Goal: Task Accomplishment & Management: Manage account settings

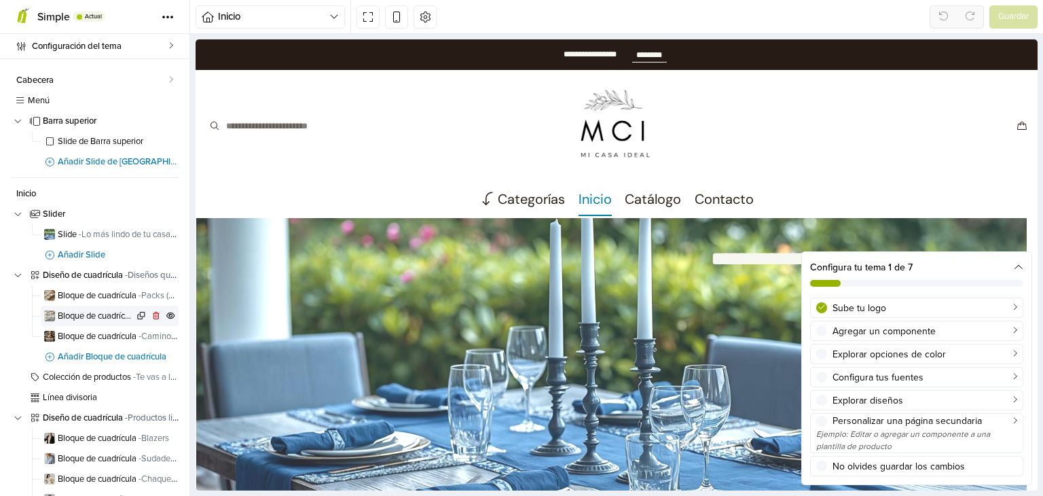
click at [69, 312] on span "Bloque de cuadrícula - Individuales" at bounding box center [96, 316] width 76 height 9
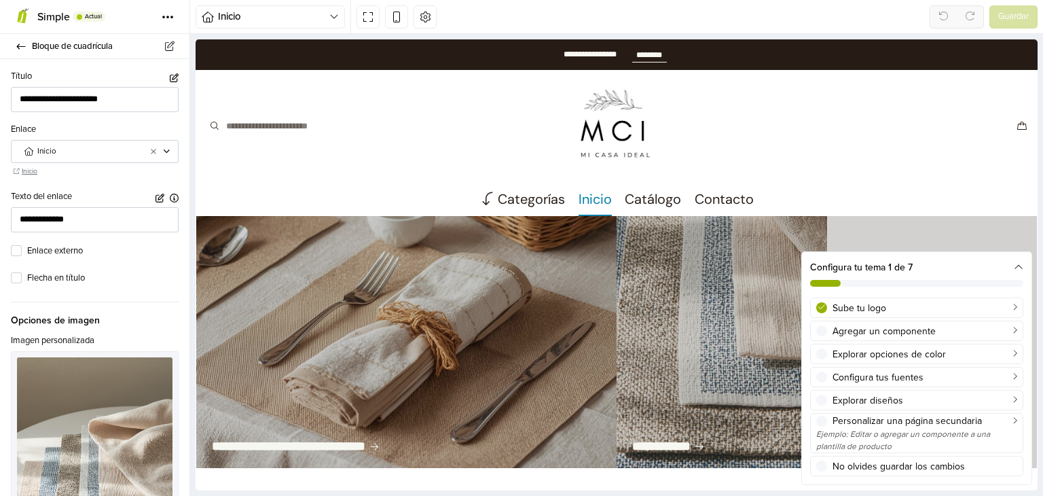
scroll to position [440, 0]
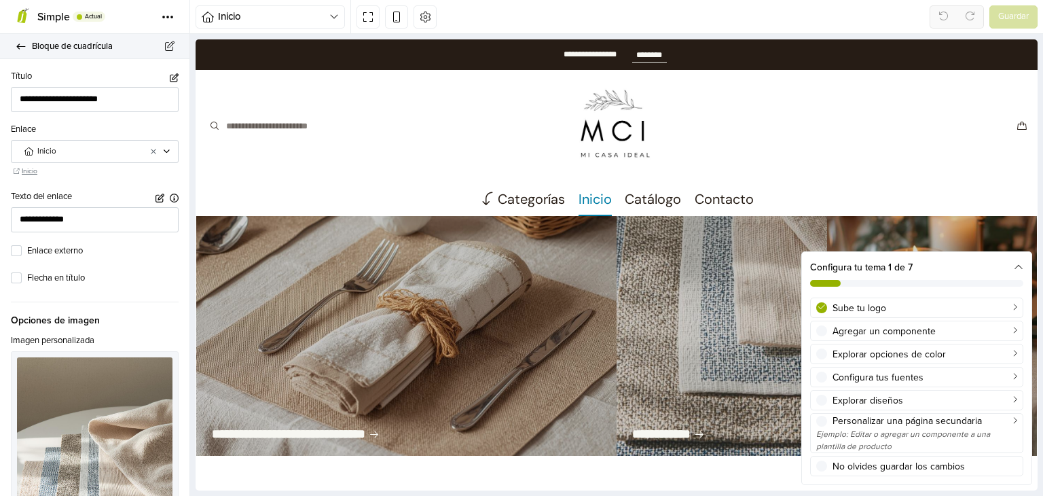
click at [19, 43] on icon at bounding box center [21, 46] width 11 height 9
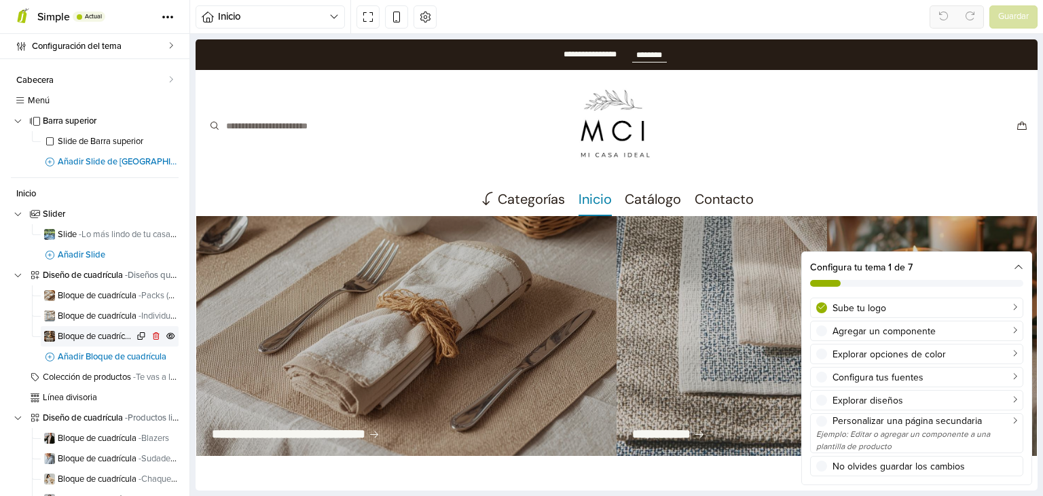
click at [81, 332] on span "Bloque de cuadrícula - Caminos [PERSON_NAME]" at bounding box center [96, 336] width 76 height 9
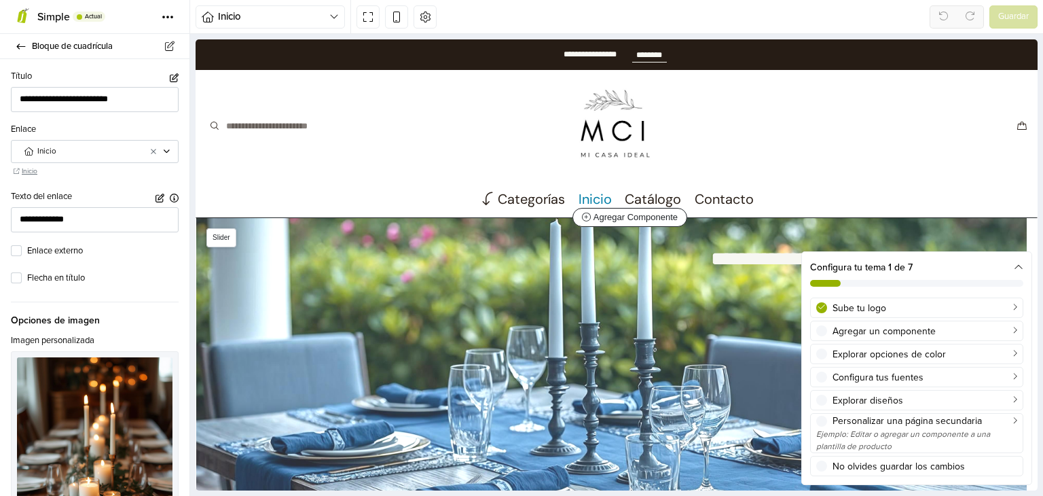
click at [942, 238] on div "**********" at bounding box center [858, 266] width 339 height 96
type input "**********"
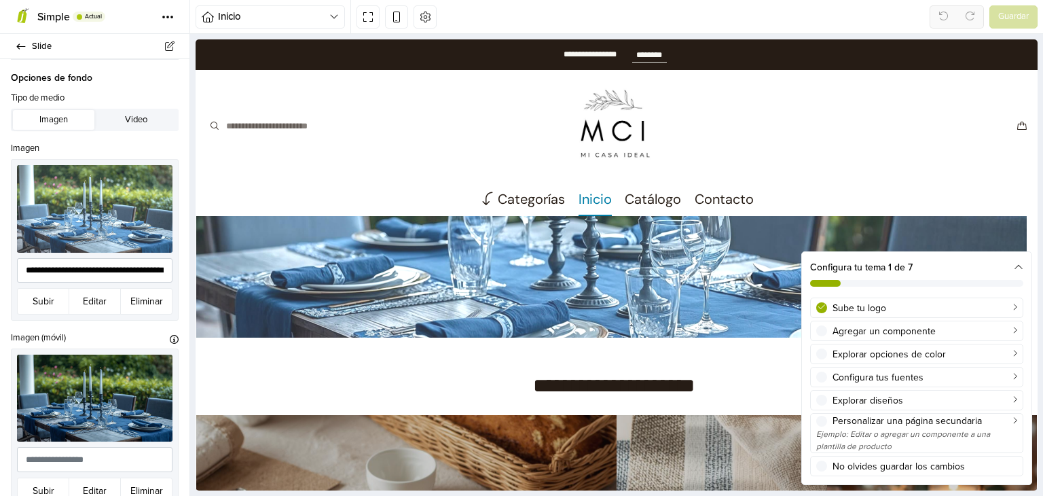
scroll to position [310, 0]
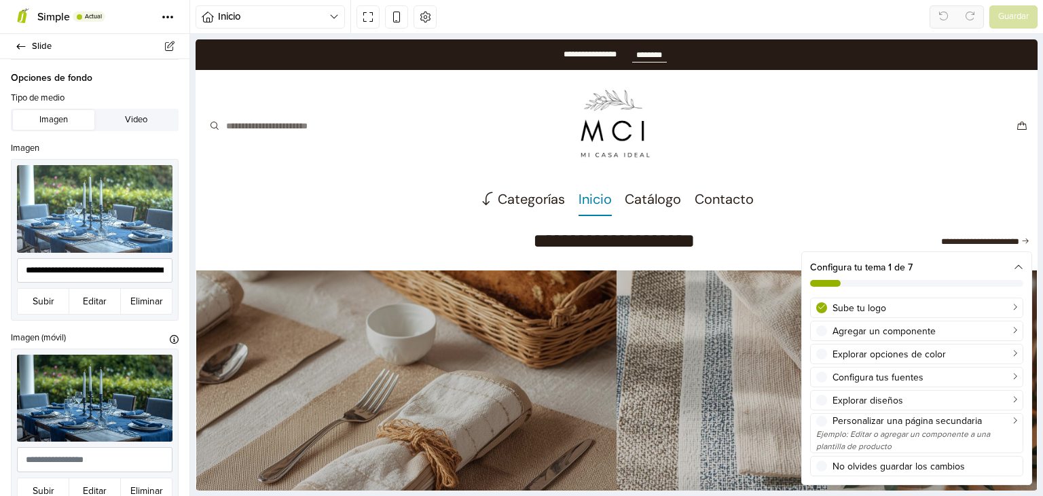
click at [1016, 265] on icon at bounding box center [1019, 268] width 10 height 10
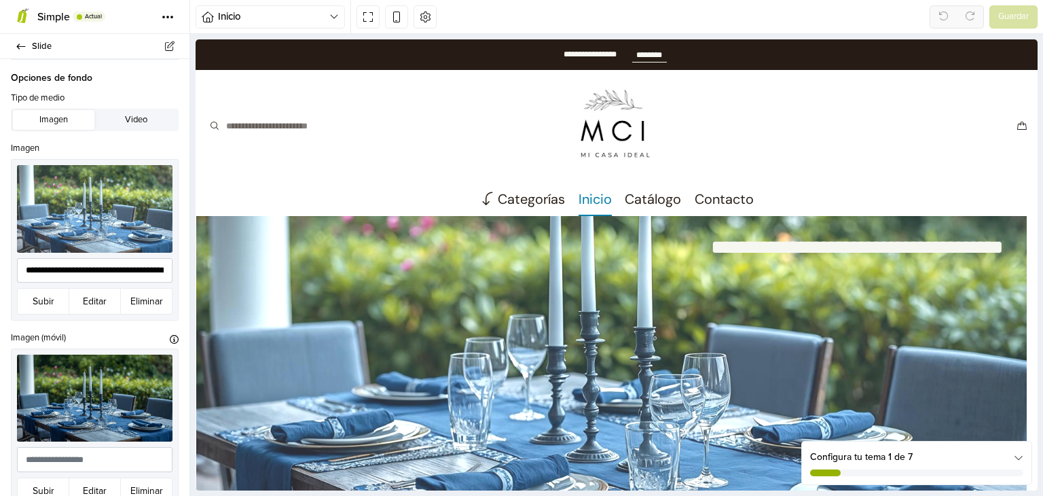
scroll to position [0, 0]
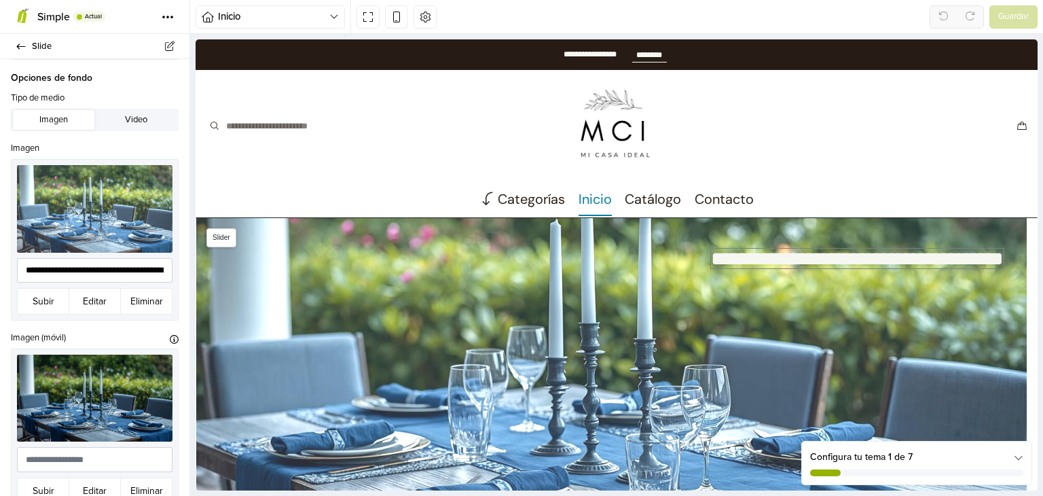
click at [894, 260] on b "**********" at bounding box center [857, 259] width 293 height 20
click at [20, 50] on link "Slide" at bounding box center [94, 46] width 189 height 25
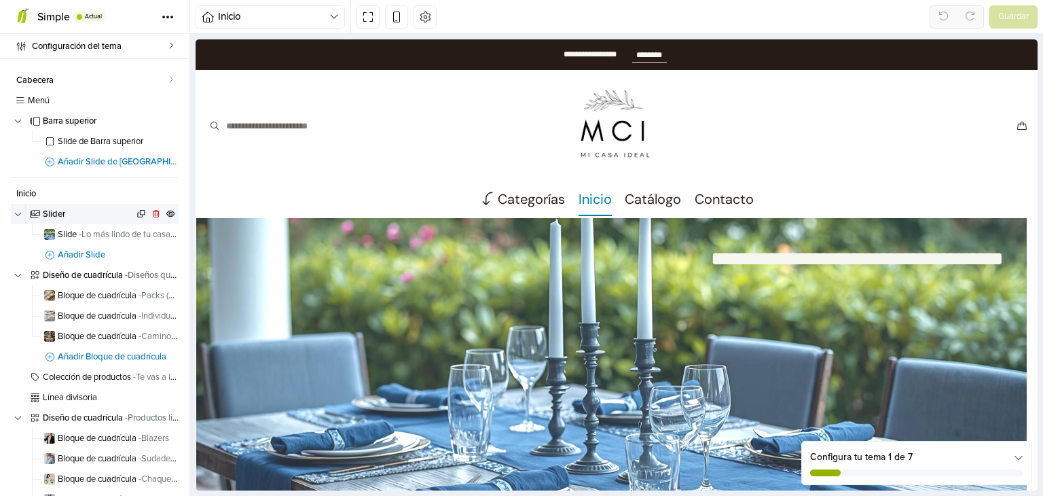
click at [58, 210] on span "Slider" at bounding box center [88, 214] width 91 height 9
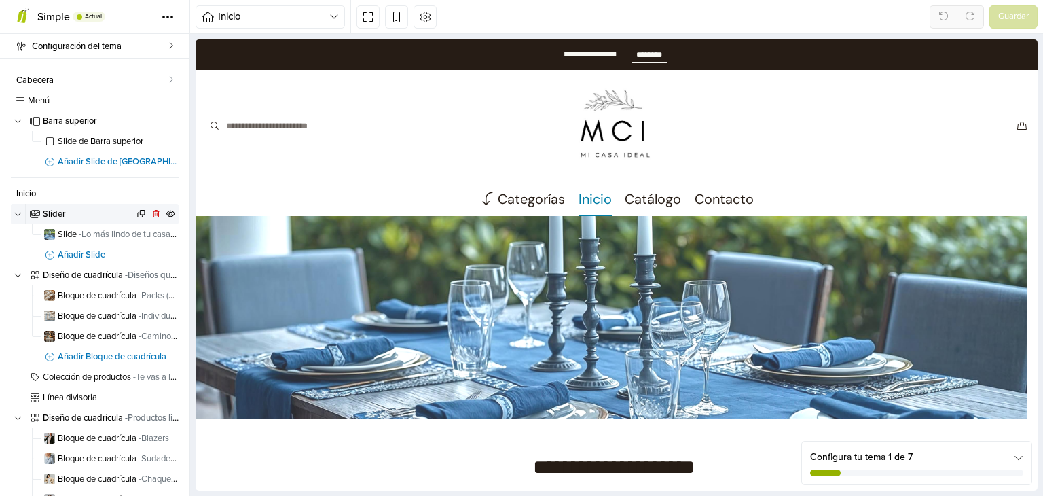
select select "*****"
select select "******"
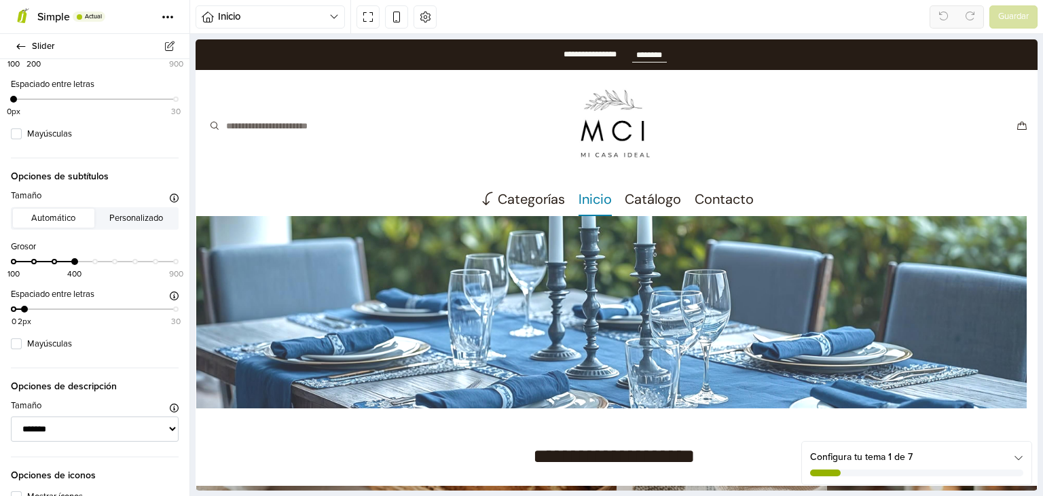
scroll to position [649, 0]
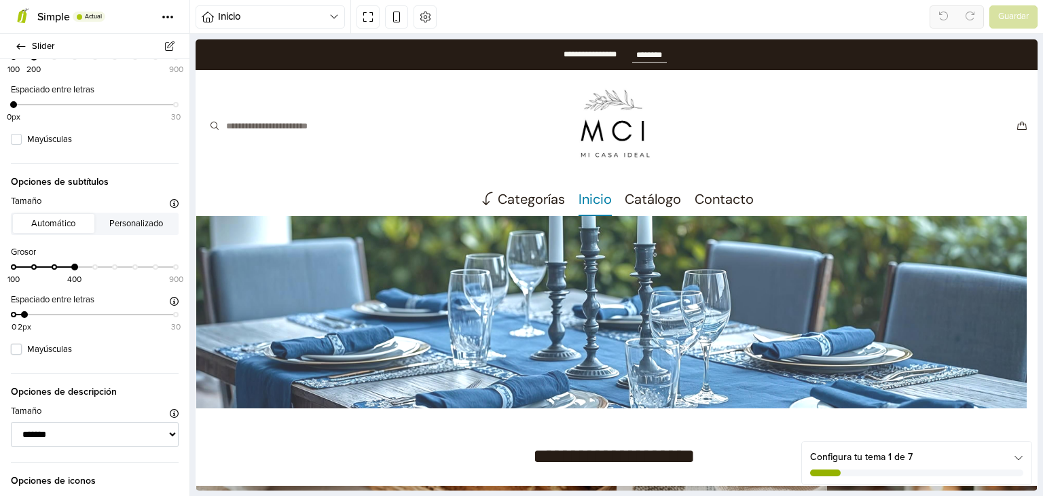
click at [27, 348] on label "Mayúsculas" at bounding box center [102, 350] width 151 height 14
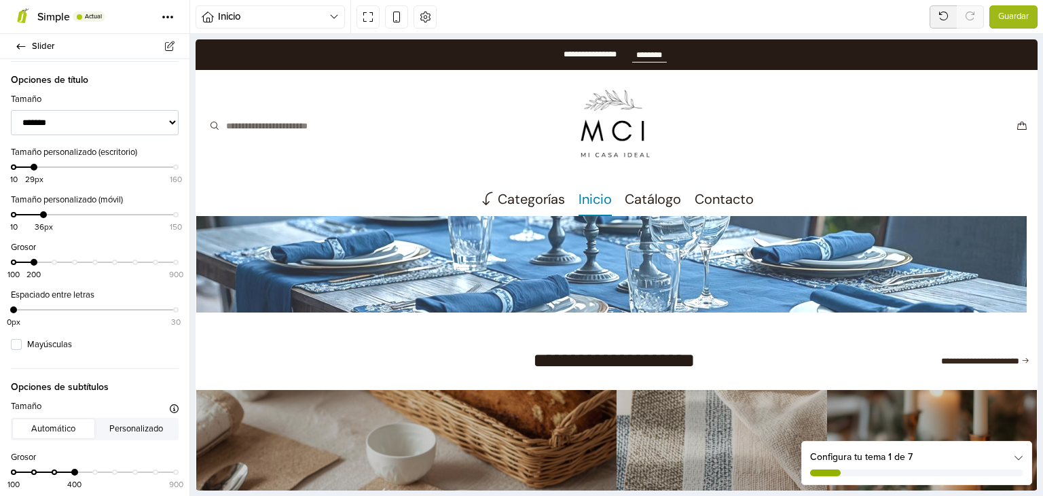
scroll to position [391, 0]
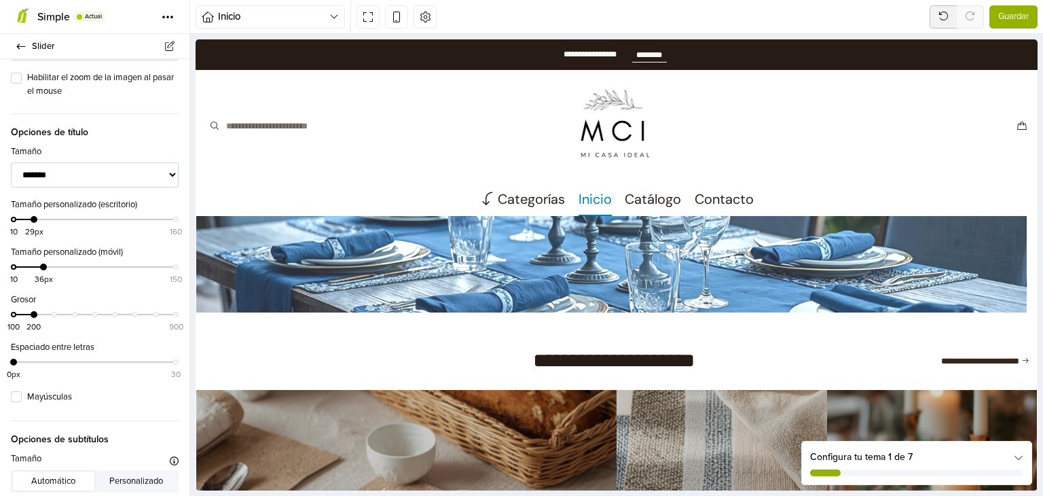
click at [1016, 17] on span "Guardar" at bounding box center [1013, 17] width 31 height 14
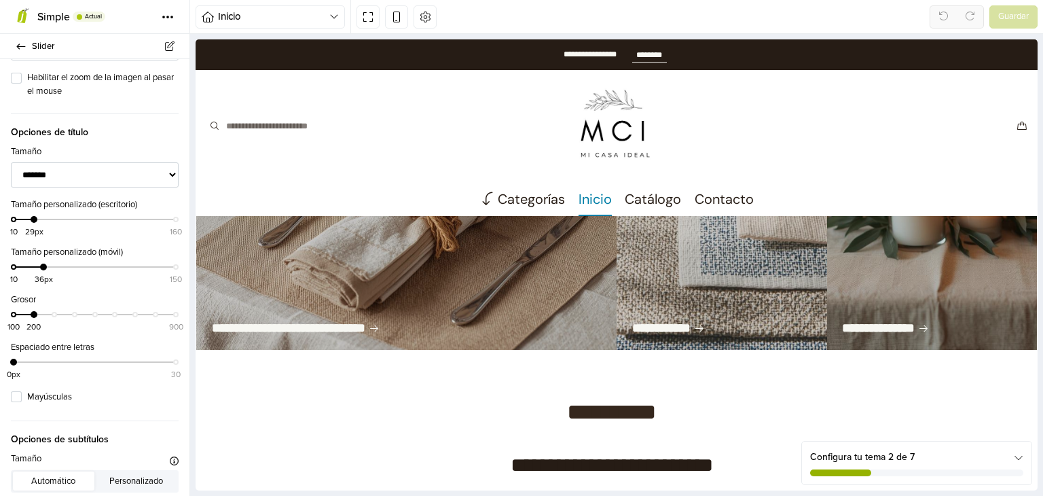
scroll to position [0, 0]
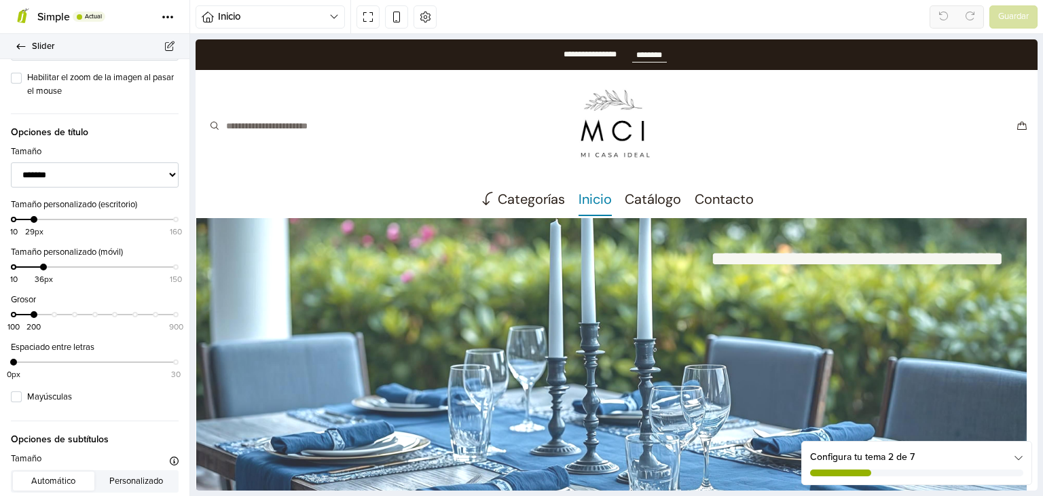
click at [22, 55] on link "Slider" at bounding box center [94, 46] width 189 height 25
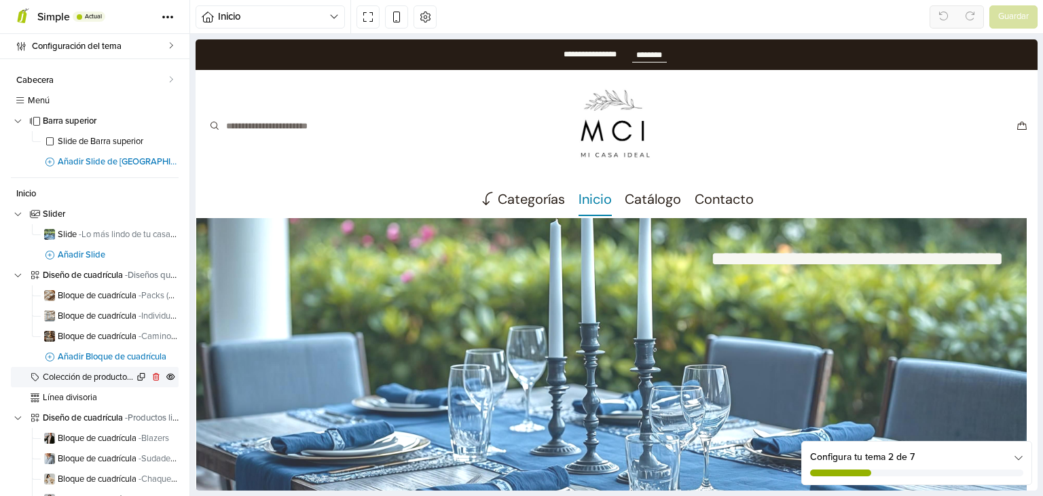
click at [76, 378] on span "Colección de productos - Te vas a lucir con ellos!" at bounding box center [88, 377] width 91 height 9
select select "******"
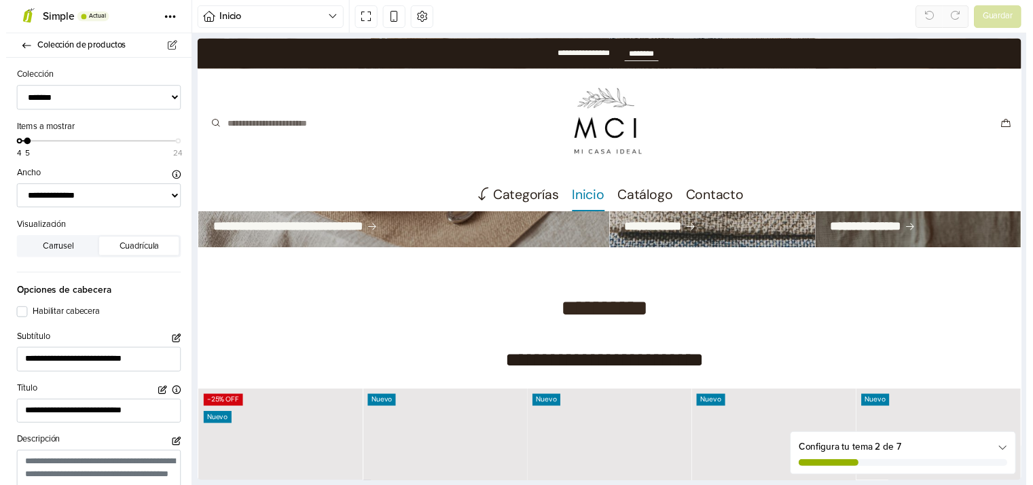
scroll to position [649, 0]
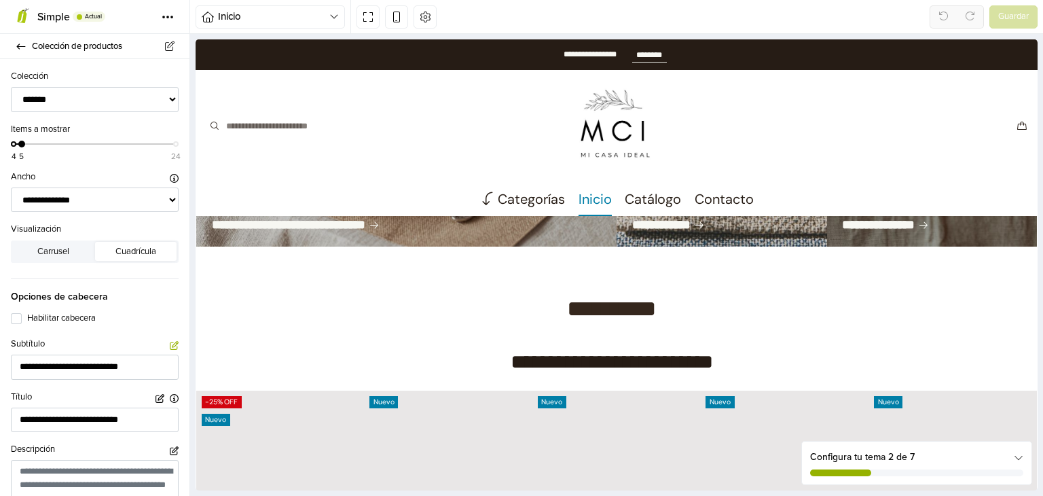
click at [170, 346] on icon "button" at bounding box center [174, 345] width 9 height 9
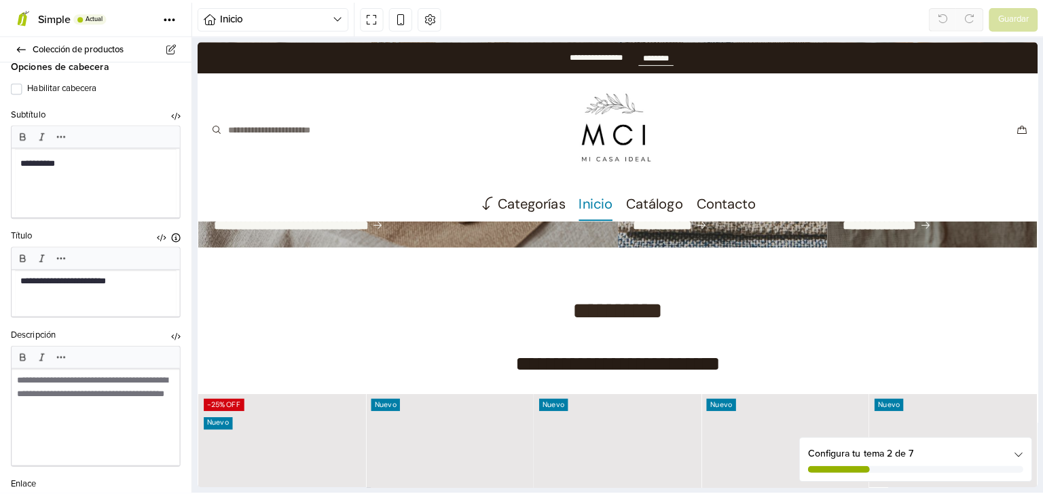
scroll to position [236, 0]
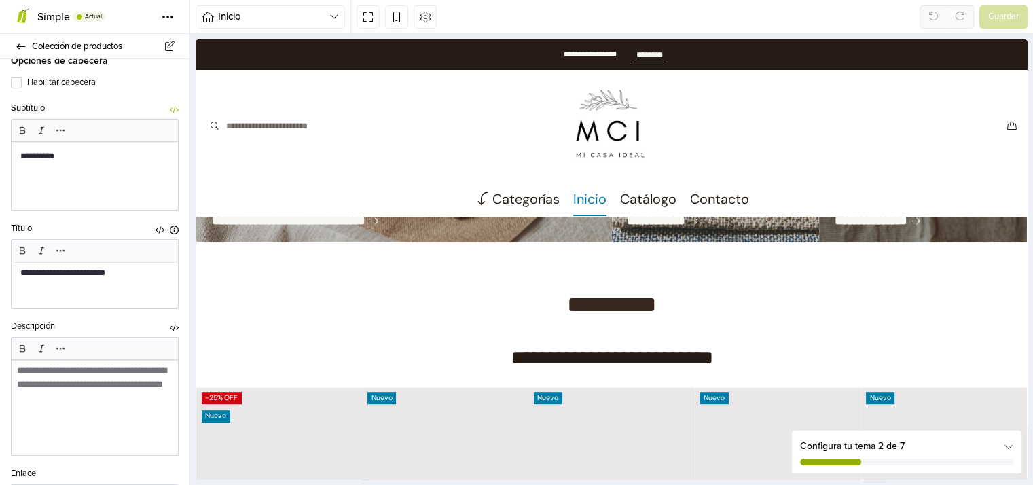
click at [170, 111] on icon "button" at bounding box center [174, 109] width 9 height 9
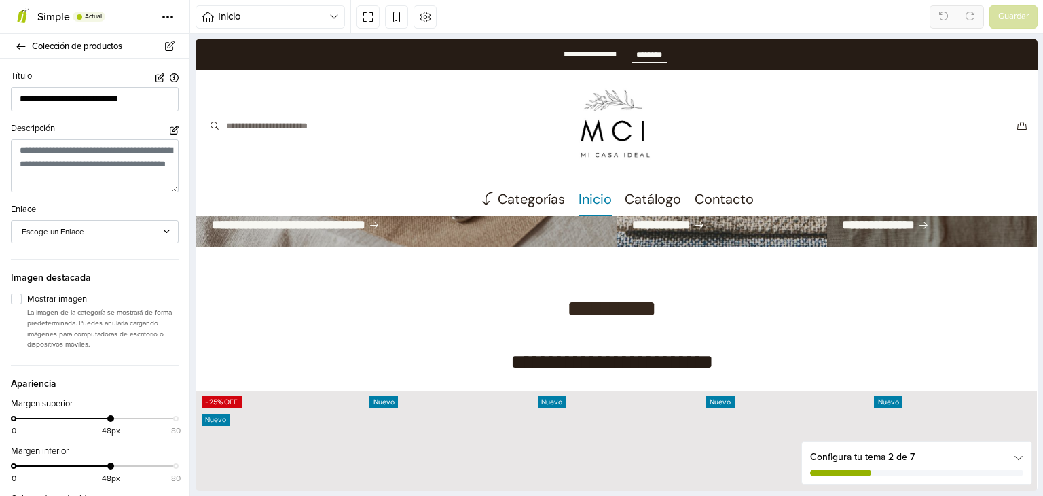
scroll to position [330, 0]
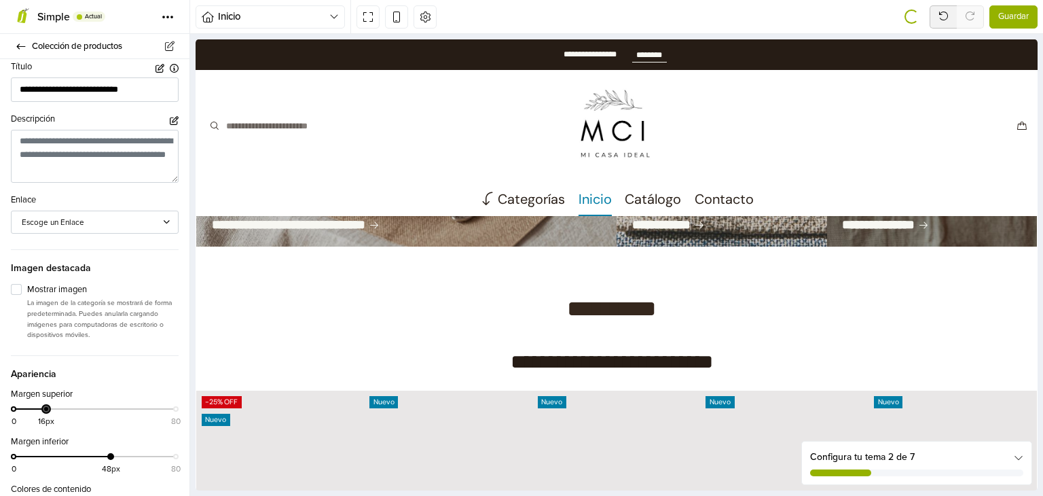
drag, startPoint x: 105, startPoint y: 409, endPoint x: 44, endPoint y: 401, distance: 60.9
click at [44, 401] on div "Margen superior 0 16px 80" at bounding box center [94, 406] width 189 height 37
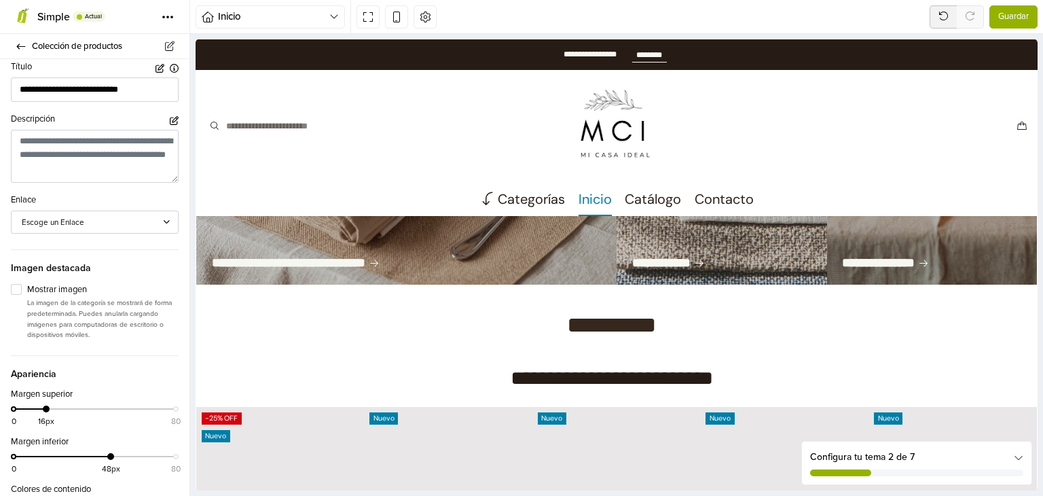
scroll to position [615, 0]
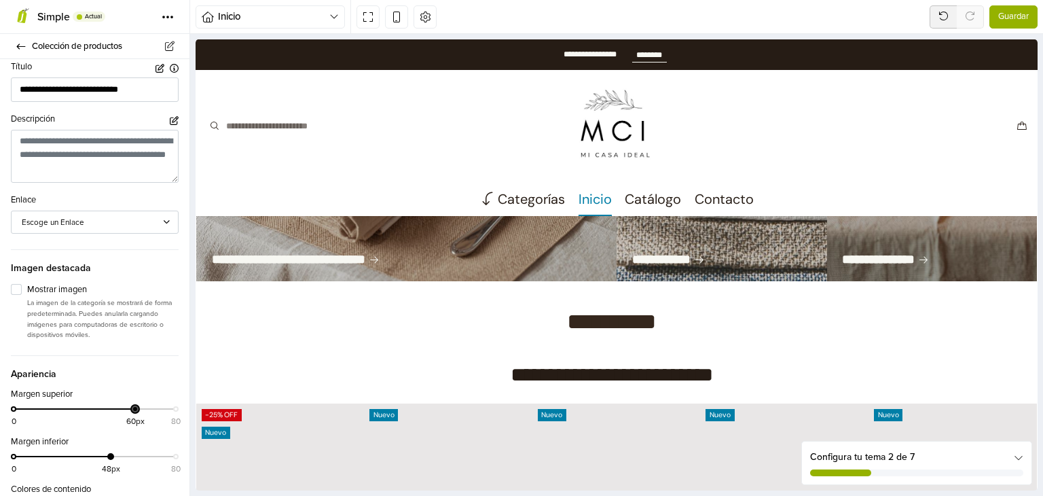
drag, startPoint x: 44, startPoint y: 407, endPoint x: 126, endPoint y: 415, distance: 82.6
click at [128, 415] on div "0 60px 80" at bounding box center [95, 415] width 162 height 20
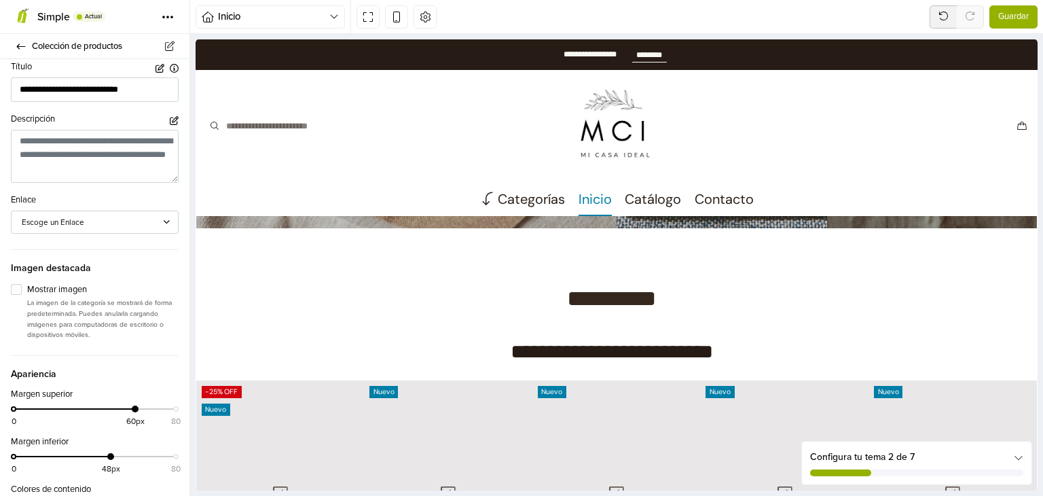
scroll to position [660, 0]
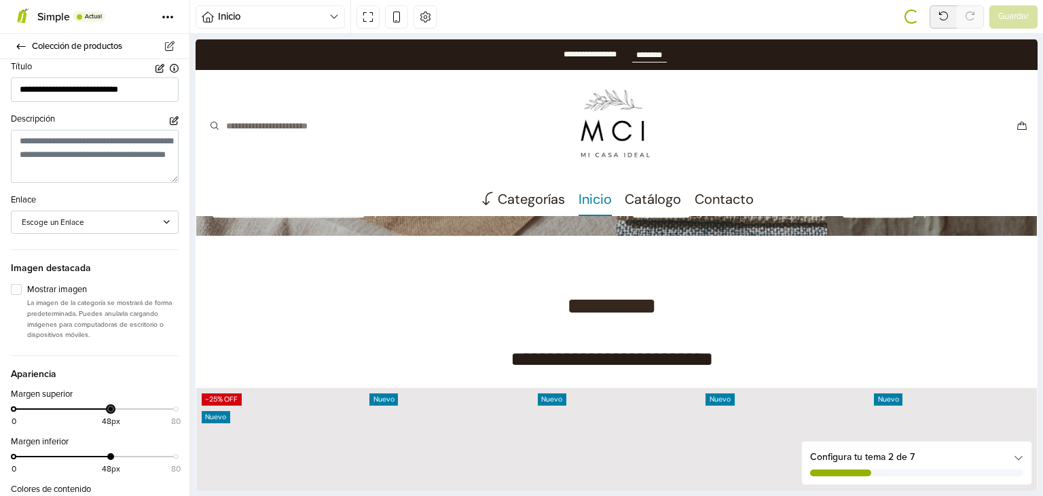
drag, startPoint x: 129, startPoint y: 411, endPoint x: 104, endPoint y: 412, distance: 25.2
click at [104, 412] on div "0 48px 80" at bounding box center [95, 415] width 162 height 20
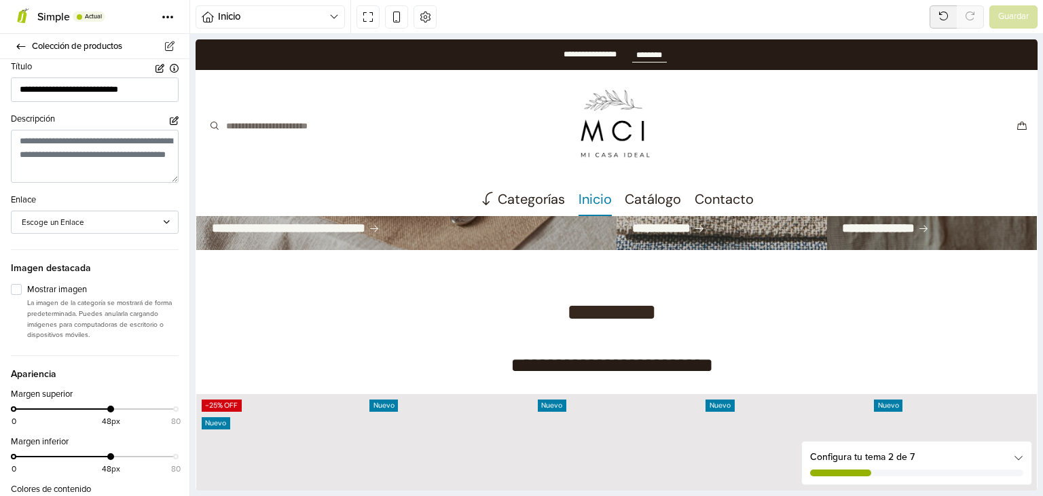
scroll to position [643, 0]
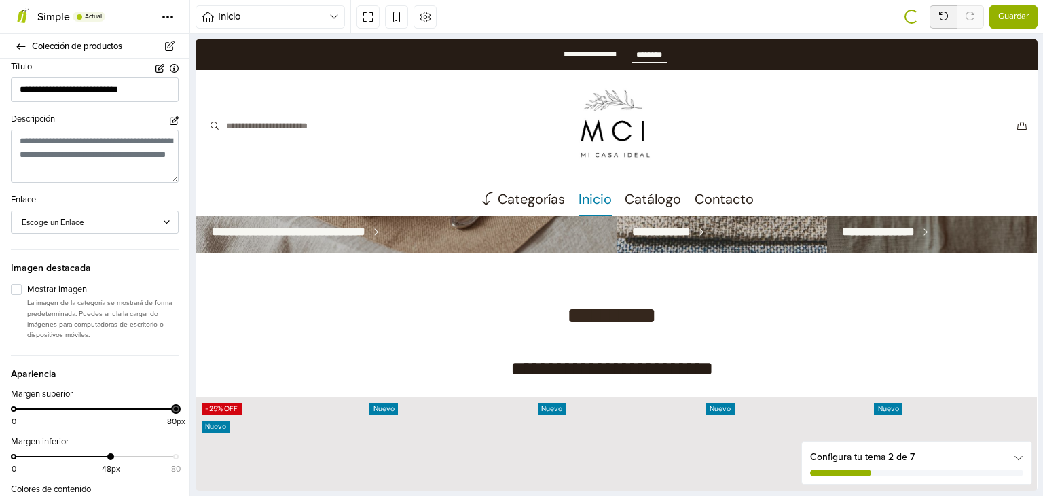
drag, startPoint x: 105, startPoint y: 408, endPoint x: 168, endPoint y: 414, distance: 63.4
click at [168, 414] on div "Margen superior 0 80px" at bounding box center [94, 406] width 189 height 37
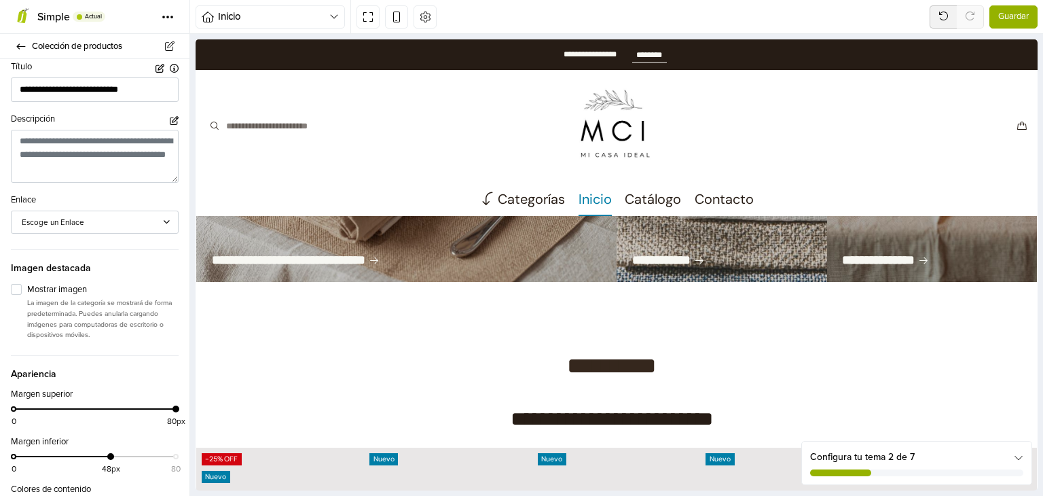
scroll to position [595, 0]
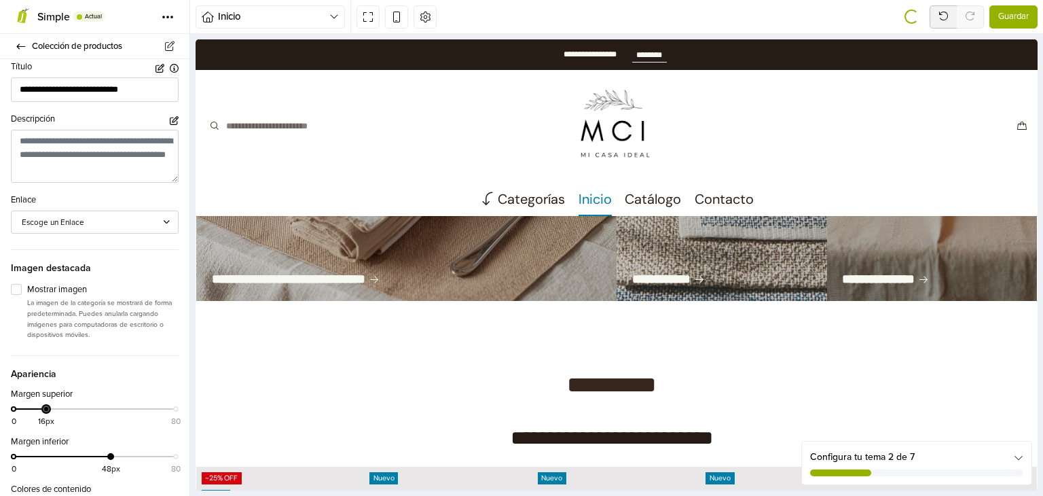
drag, startPoint x: 169, startPoint y: 409, endPoint x: 43, endPoint y: 408, distance: 125.7
click at [43, 408] on div at bounding box center [46, 408] width 7 height 7
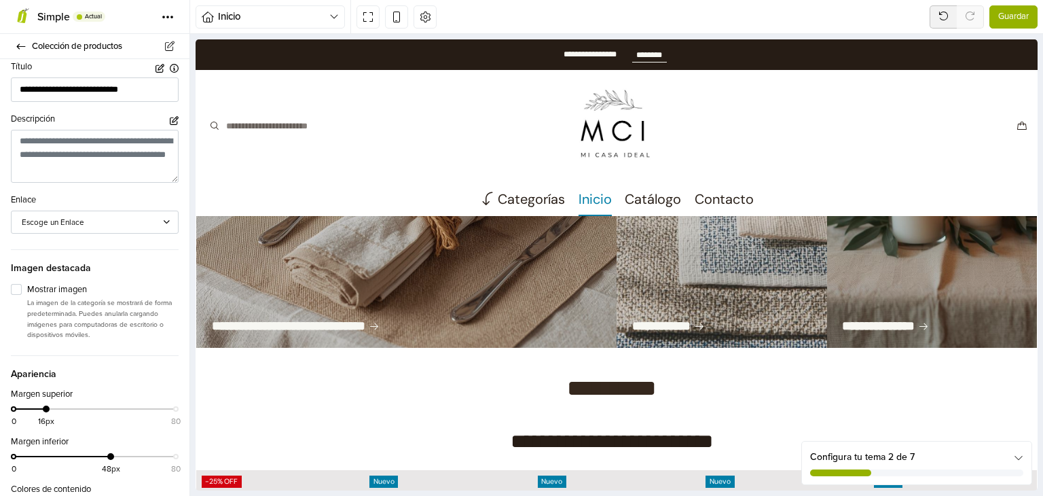
scroll to position [541, 0]
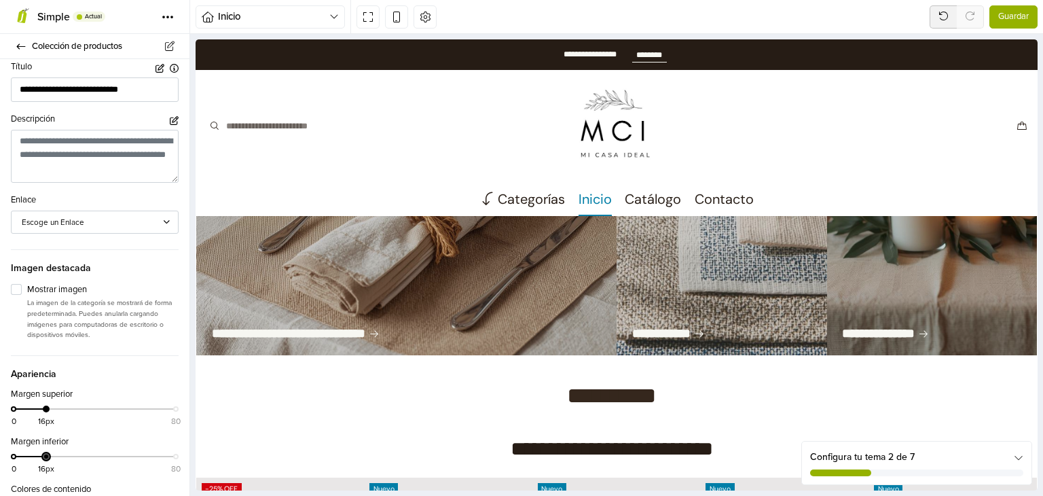
drag, startPoint x: 109, startPoint y: 457, endPoint x: 46, endPoint y: 452, distance: 63.4
click at [46, 453] on div at bounding box center [46, 456] width 7 height 7
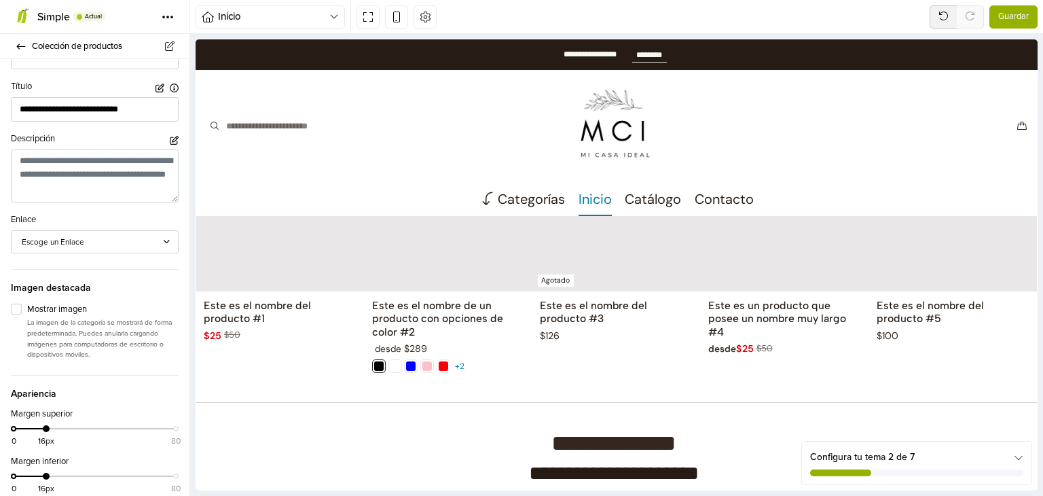
scroll to position [476, 0]
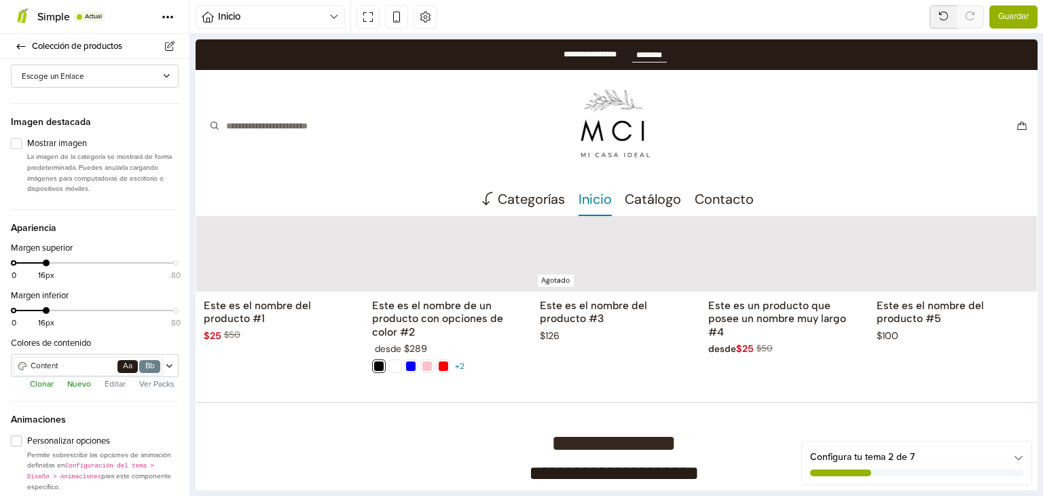
click at [27, 440] on label "Personalizar opciones" at bounding box center [102, 442] width 151 height 14
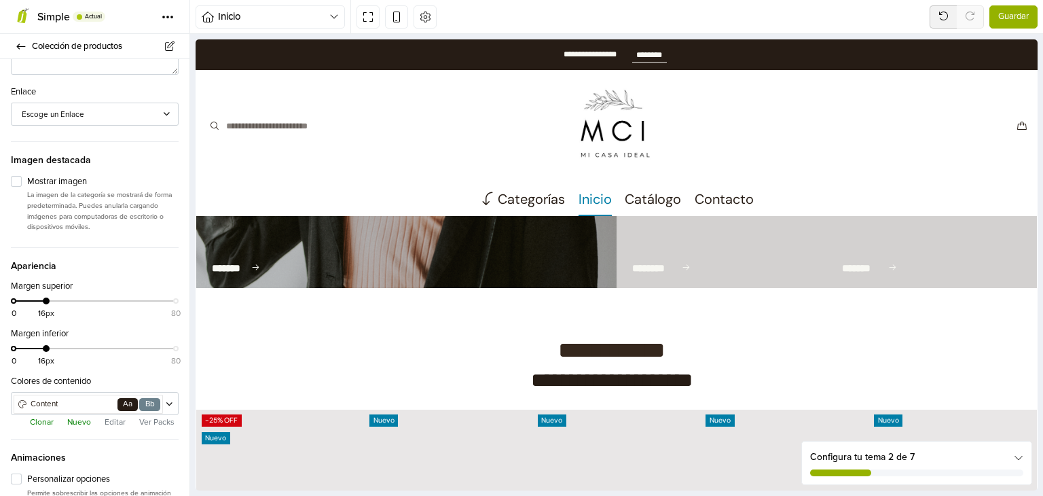
scroll to position [1244, 0]
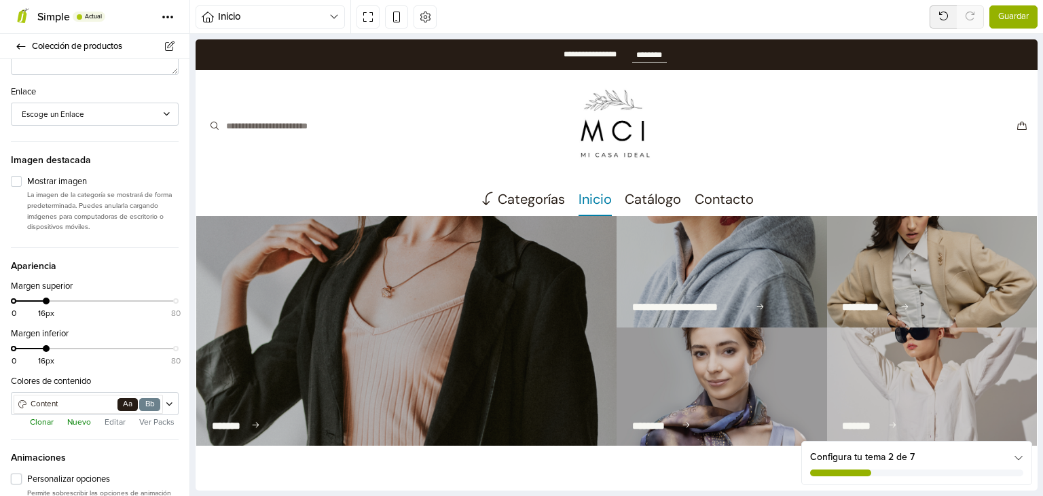
click at [27, 476] on label "Personalizar opciones" at bounding box center [102, 480] width 151 height 14
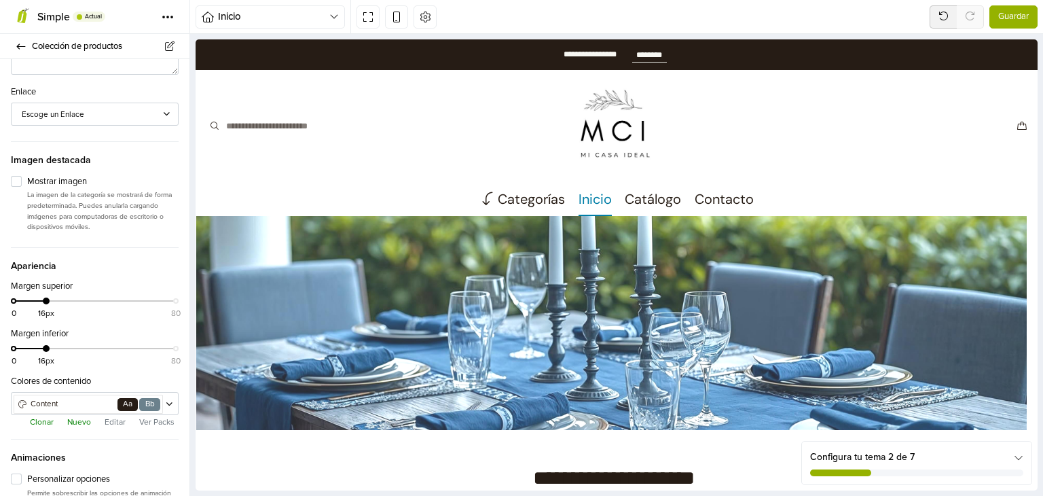
scroll to position [0, 0]
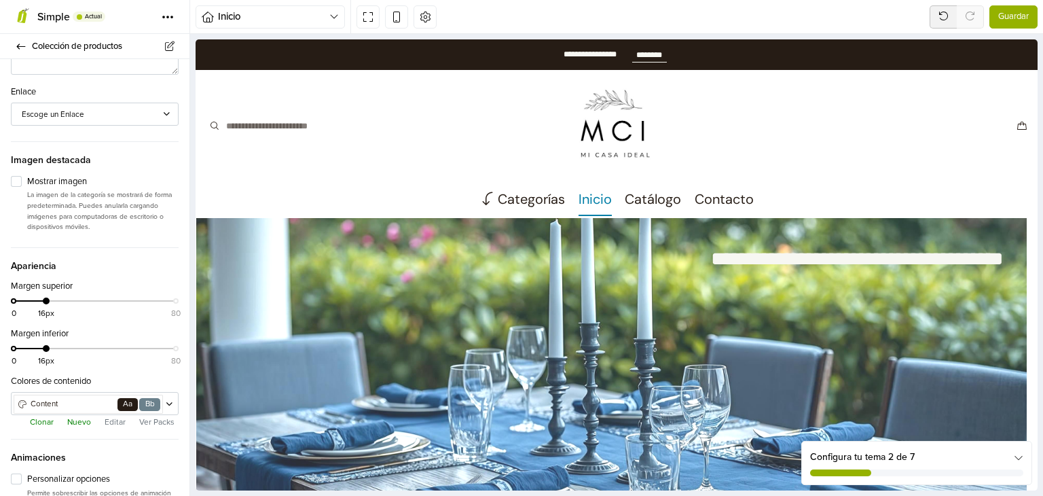
click at [1011, 17] on span "Guardar" at bounding box center [1013, 17] width 31 height 14
type input "**********"
click at [24, 50] on icon at bounding box center [21, 46] width 11 height 9
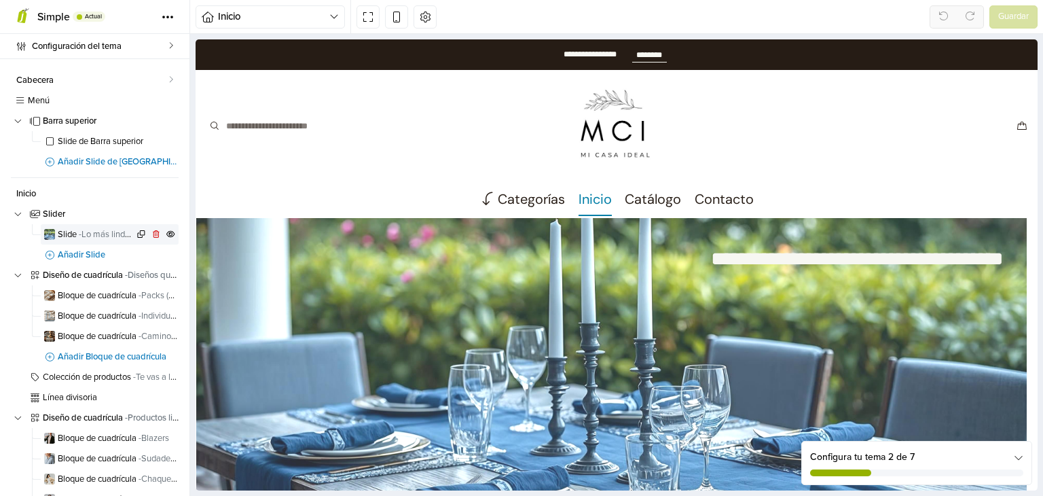
click at [68, 231] on span "Slide - Lo más lindo de tu casa está en tu mesa" at bounding box center [96, 234] width 76 height 9
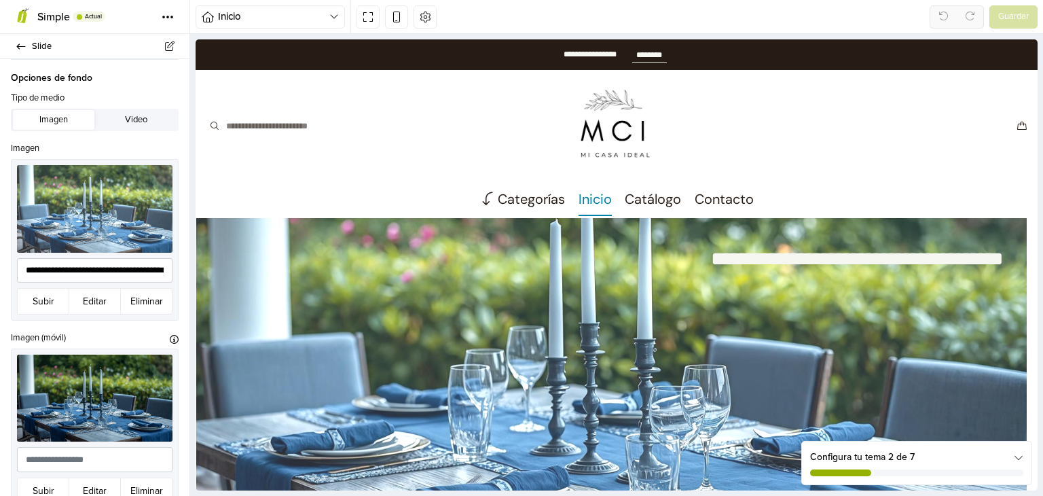
scroll to position [95, 0]
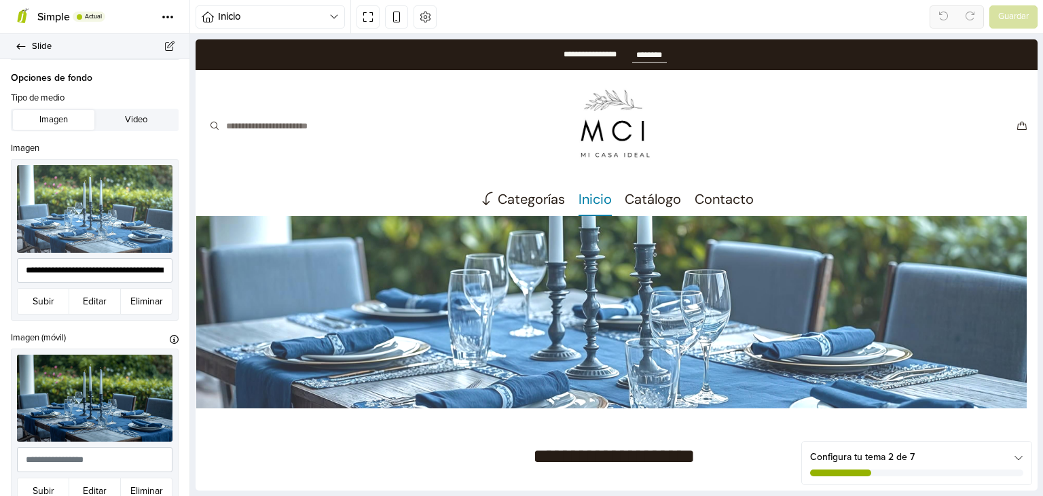
click at [24, 48] on icon at bounding box center [21, 46] width 11 height 9
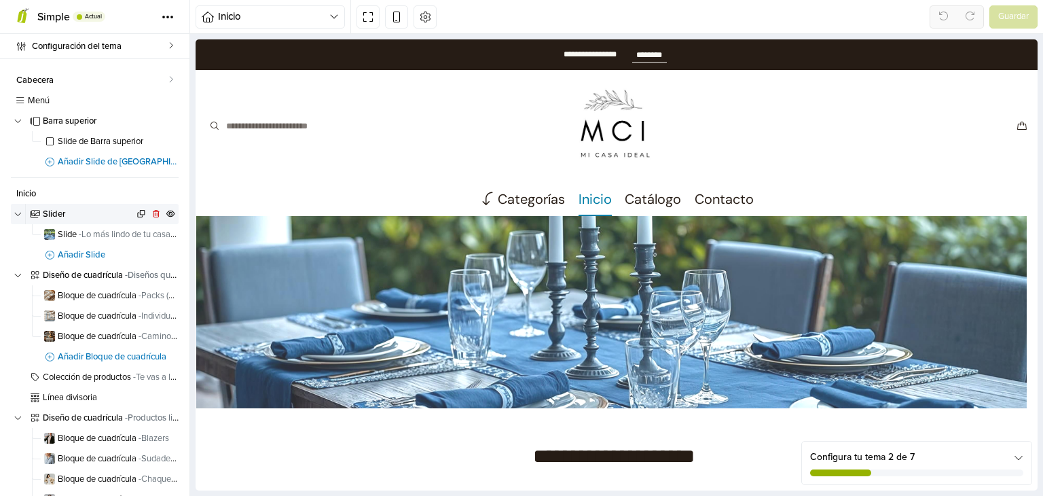
click at [58, 213] on span "Slider" at bounding box center [88, 214] width 91 height 9
select select "*****"
select select "******"
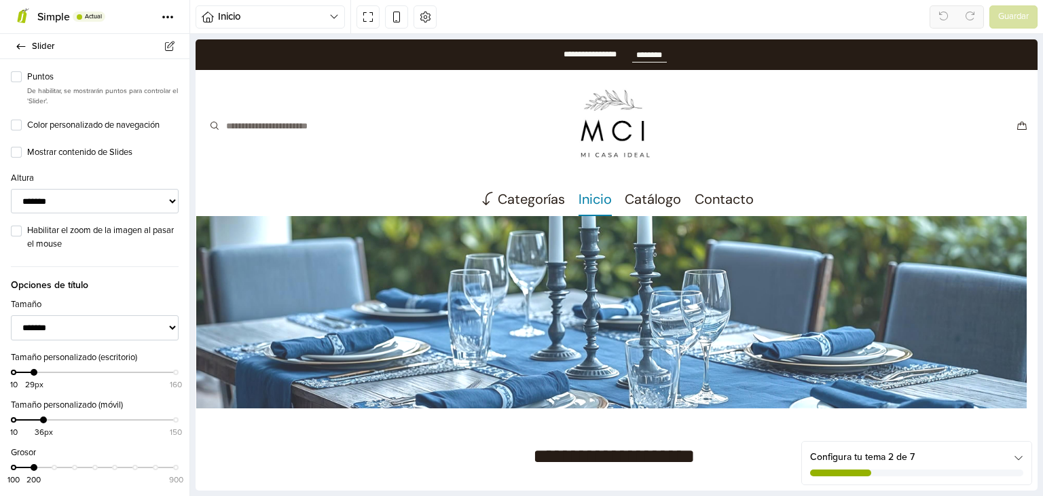
scroll to position [337, 0]
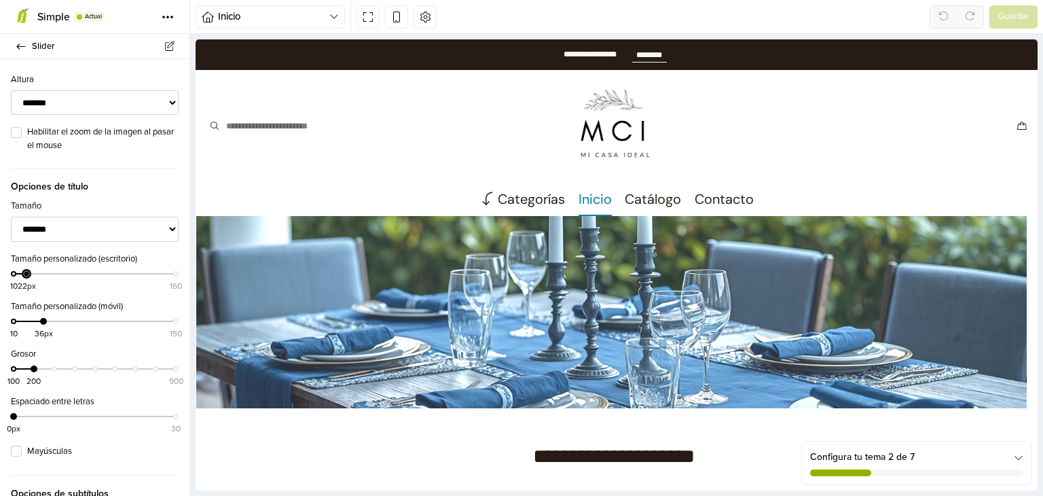
click at [27, 275] on div at bounding box center [26, 273] width 7 height 7
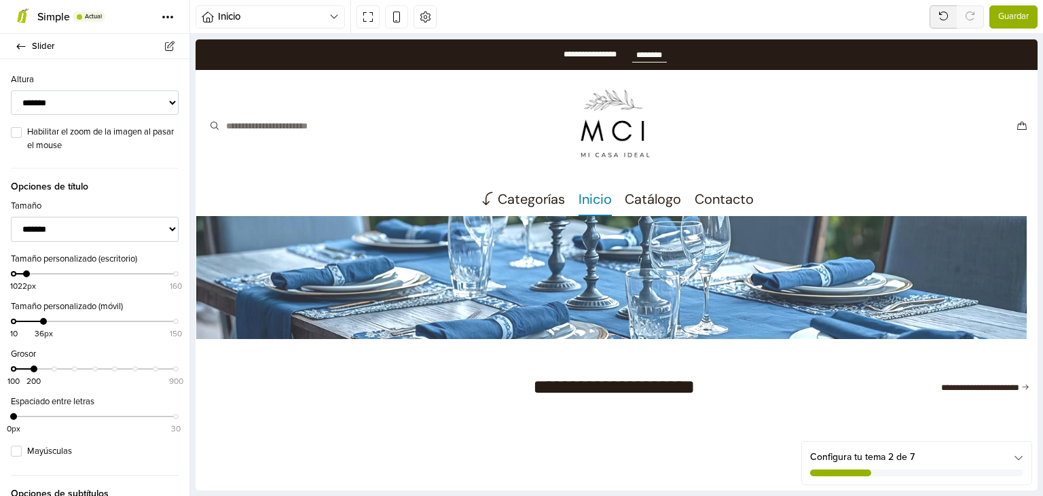
scroll to position [168, 0]
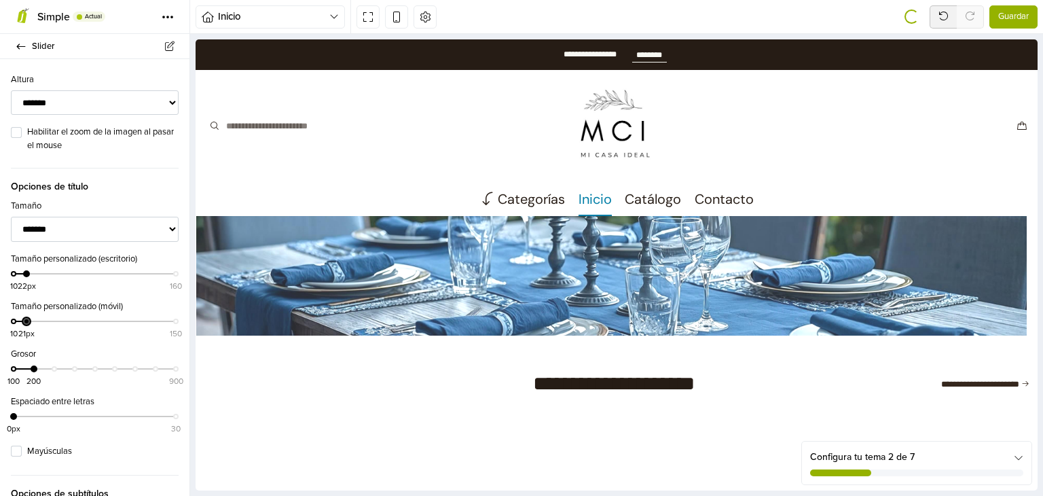
drag, startPoint x: 46, startPoint y: 321, endPoint x: 29, endPoint y: 323, distance: 17.0
click at [29, 323] on div at bounding box center [26, 321] width 7 height 7
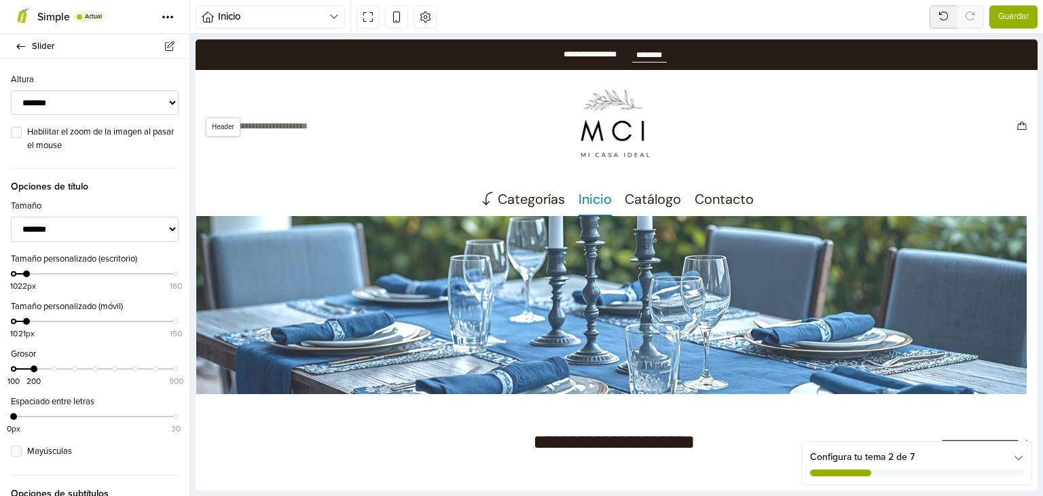
scroll to position [95, 0]
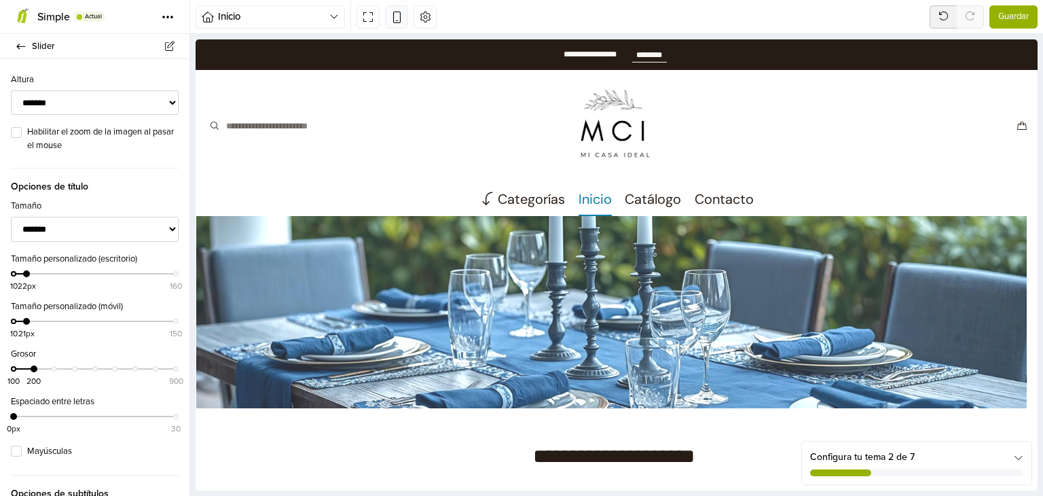
click at [396, 16] on icon at bounding box center [397, 17] width 12 height 12
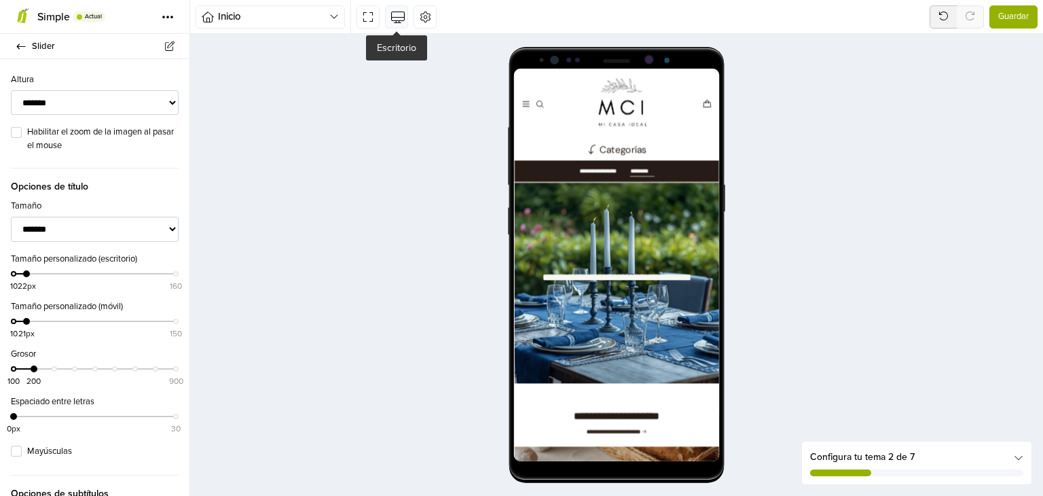
scroll to position [0, 0]
click at [23, 322] on div at bounding box center [26, 321] width 7 height 7
click at [24, 321] on div at bounding box center [23, 321] width 7 height 7
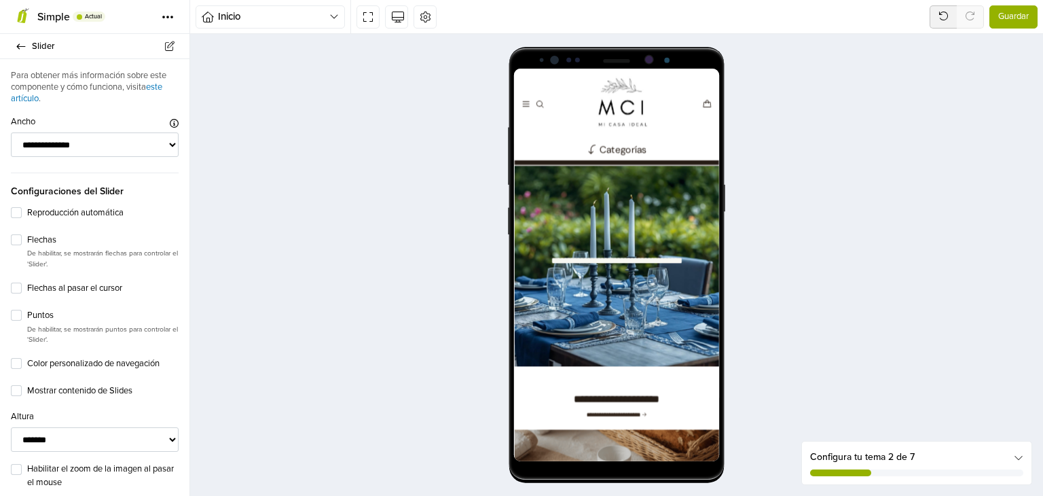
click at [1015, 14] on span "Guardar" at bounding box center [1013, 17] width 31 height 14
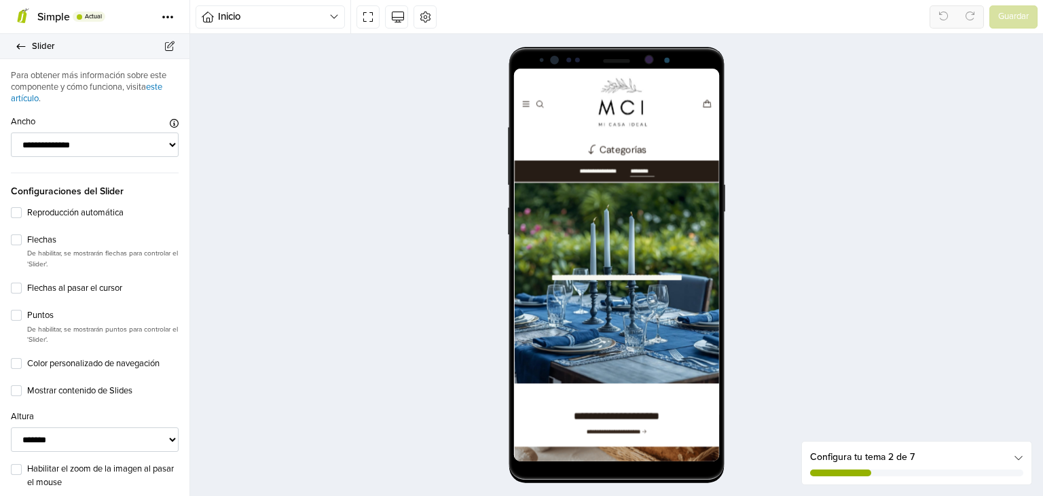
click at [22, 47] on icon at bounding box center [21, 46] width 11 height 9
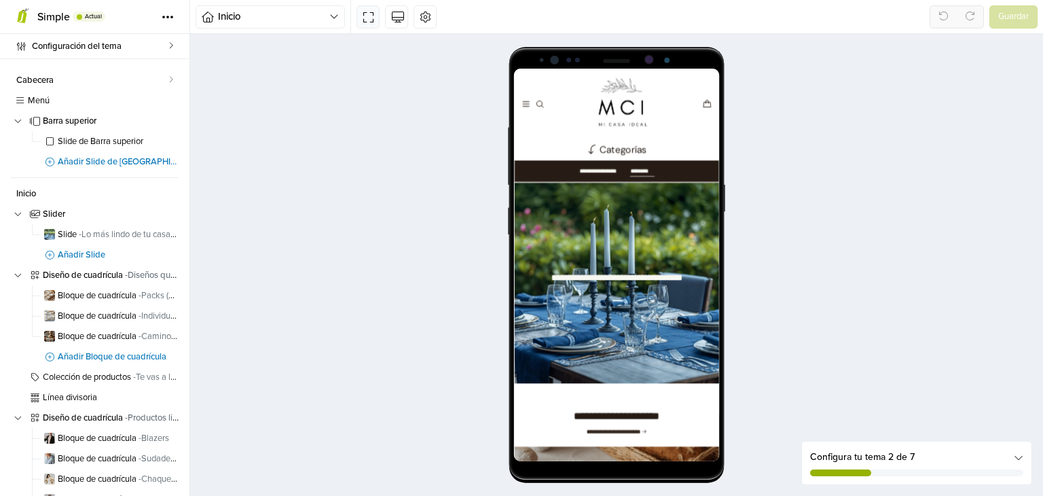
click at [369, 22] on icon at bounding box center [369, 17] width 12 height 12
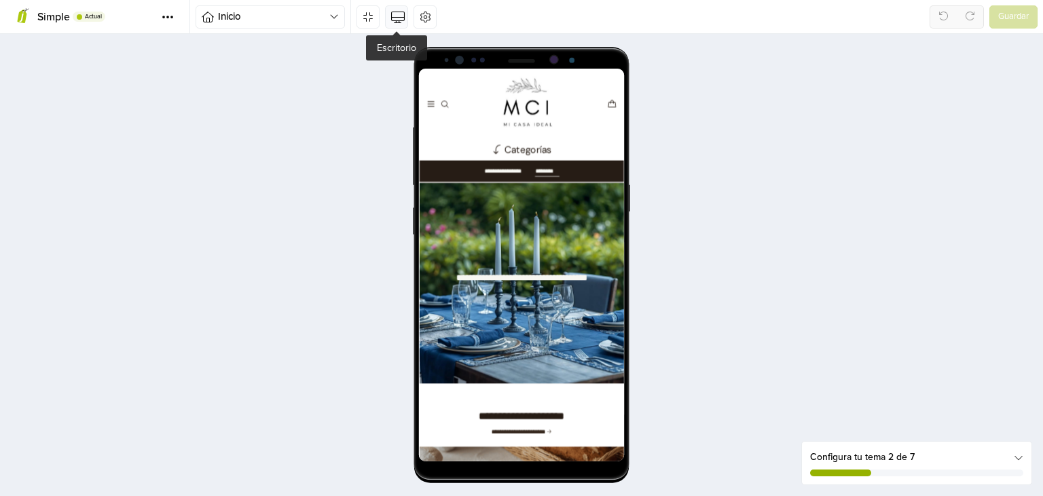
click at [394, 19] on icon at bounding box center [397, 17] width 12 height 12
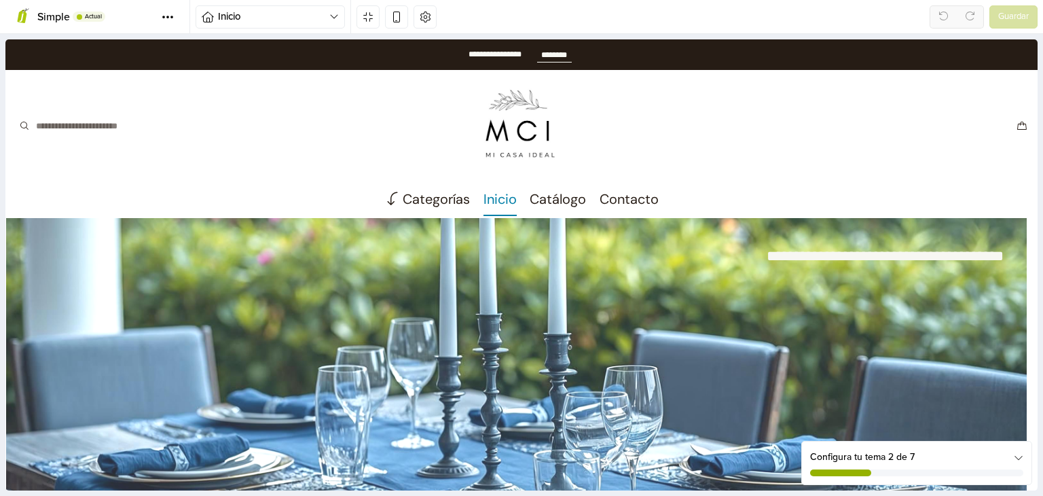
drag, startPoint x: 1032, startPoint y: 75, endPoint x: 1013, endPoint y: 72, distance: 19.2
